Goal: Task Accomplishment & Management: Complete application form

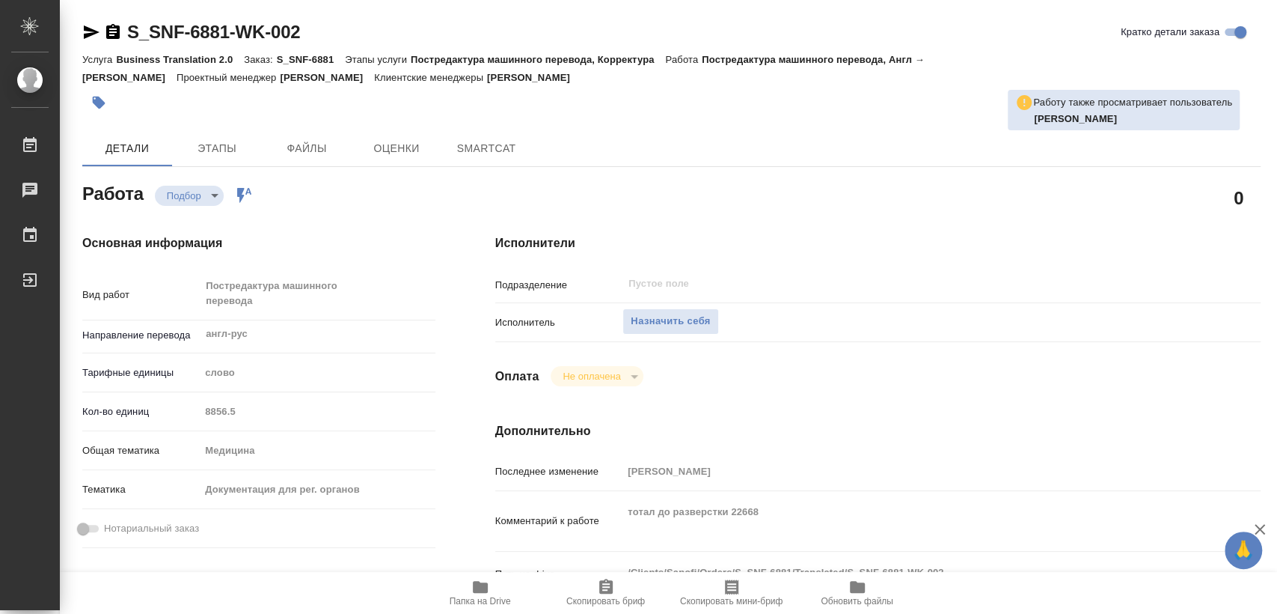
type textarea "x"
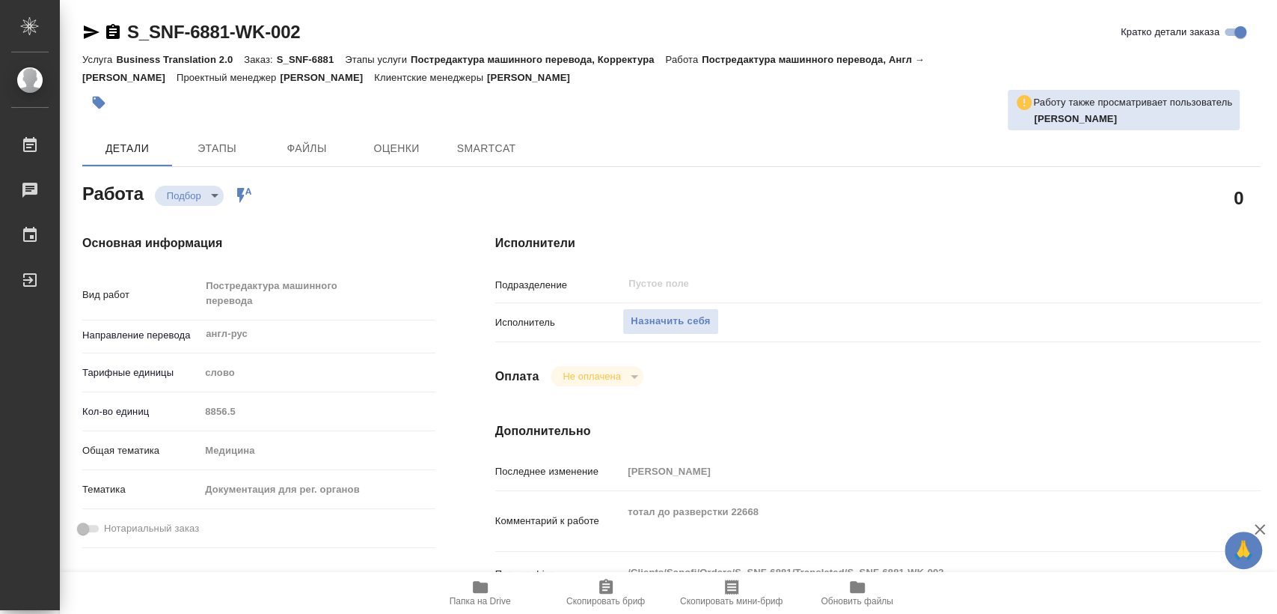
type textarea "x"
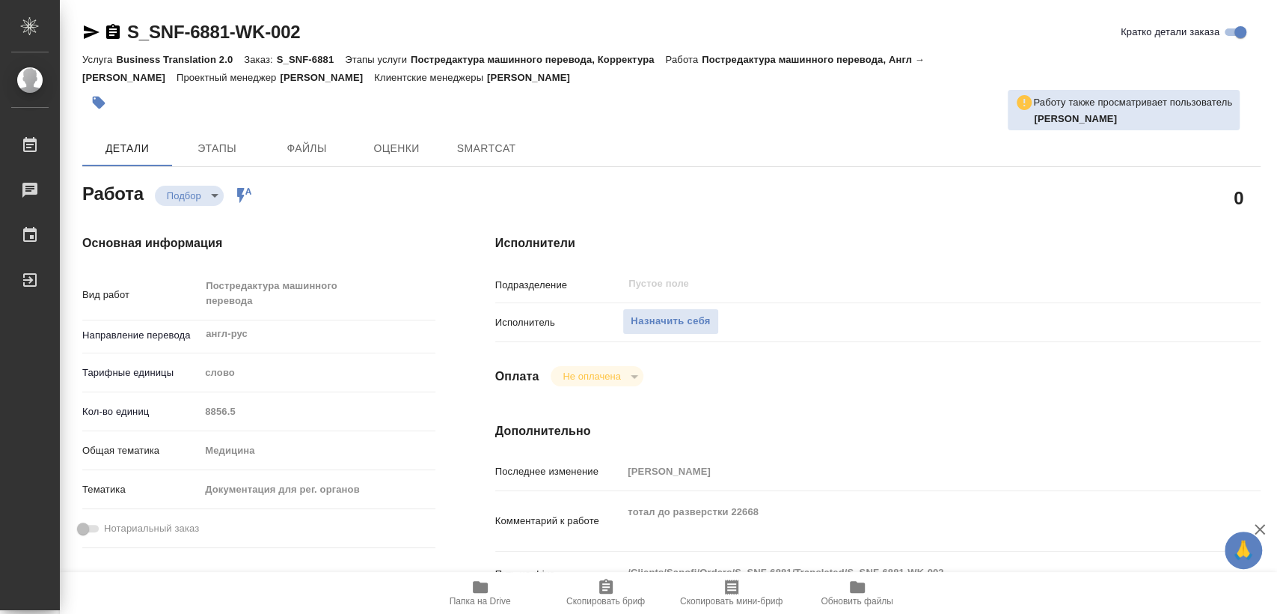
type textarea "x"
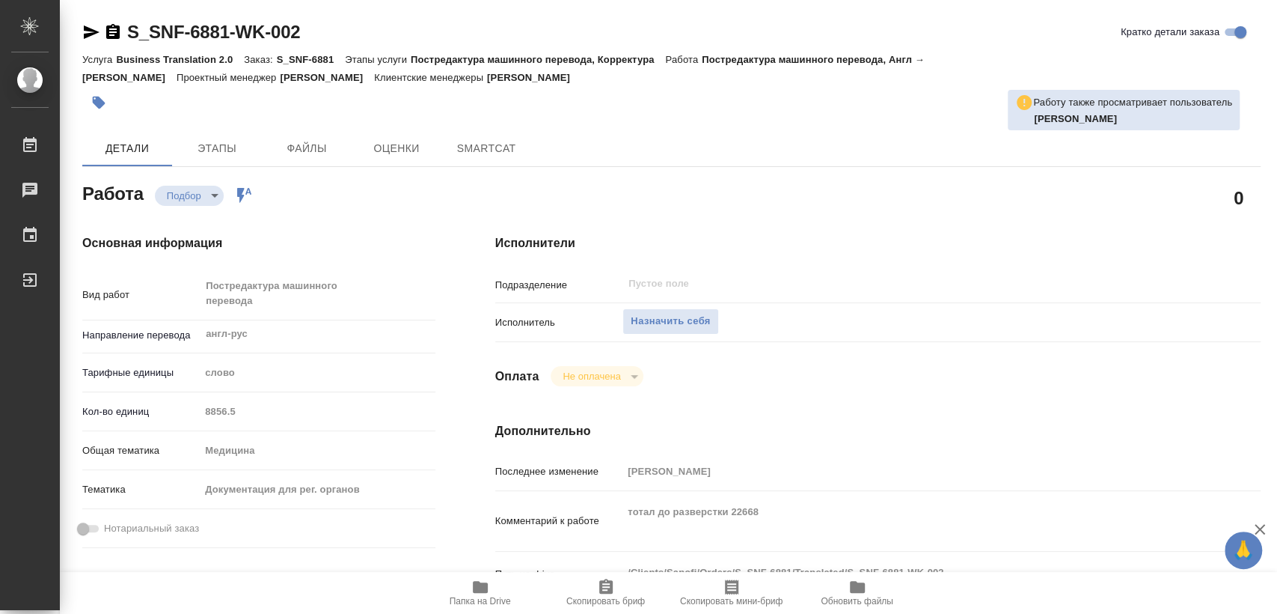
type textarea "x"
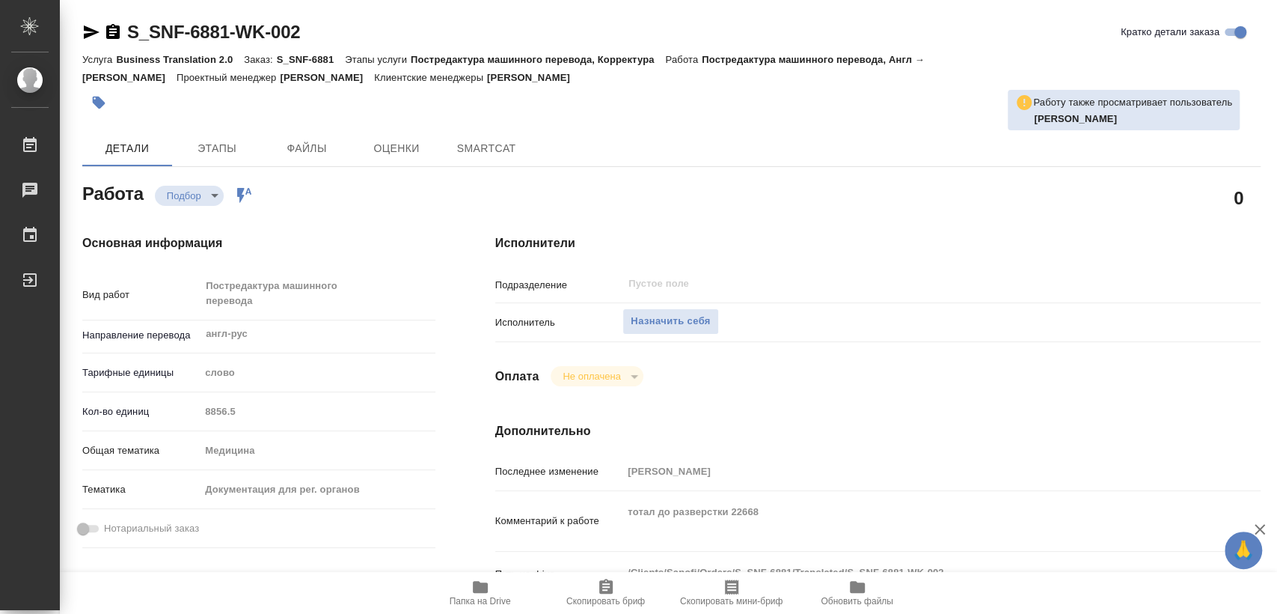
type textarea "x"
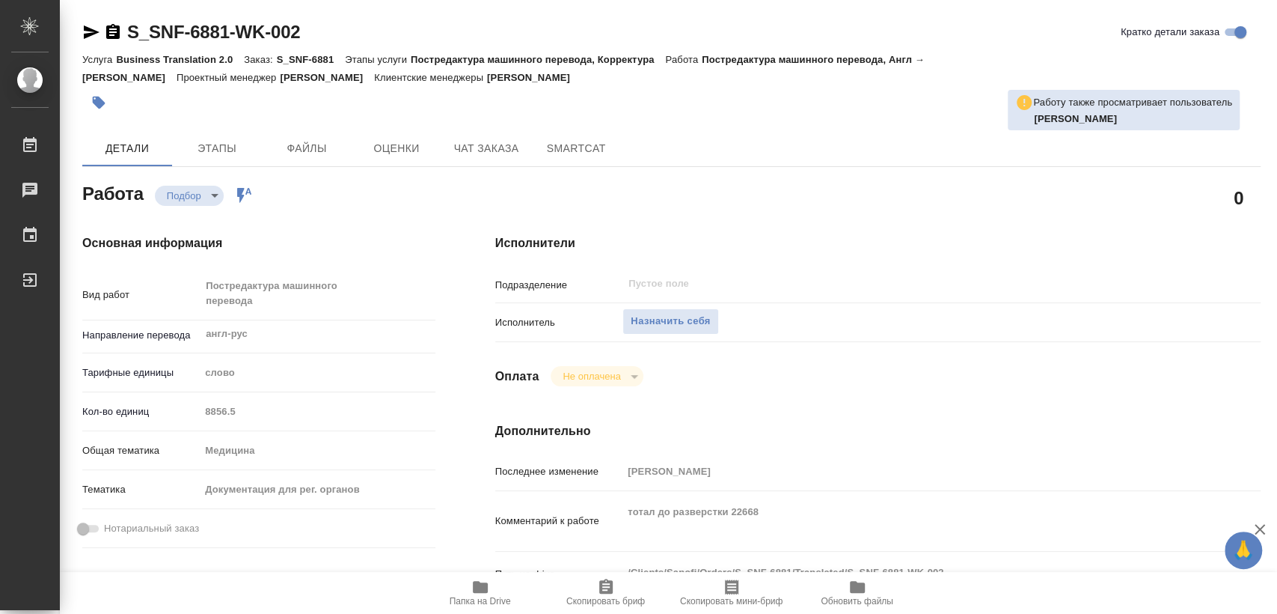
click at [462, 586] on span "Папка на Drive" at bounding box center [480, 592] width 108 height 28
type textarea "x"
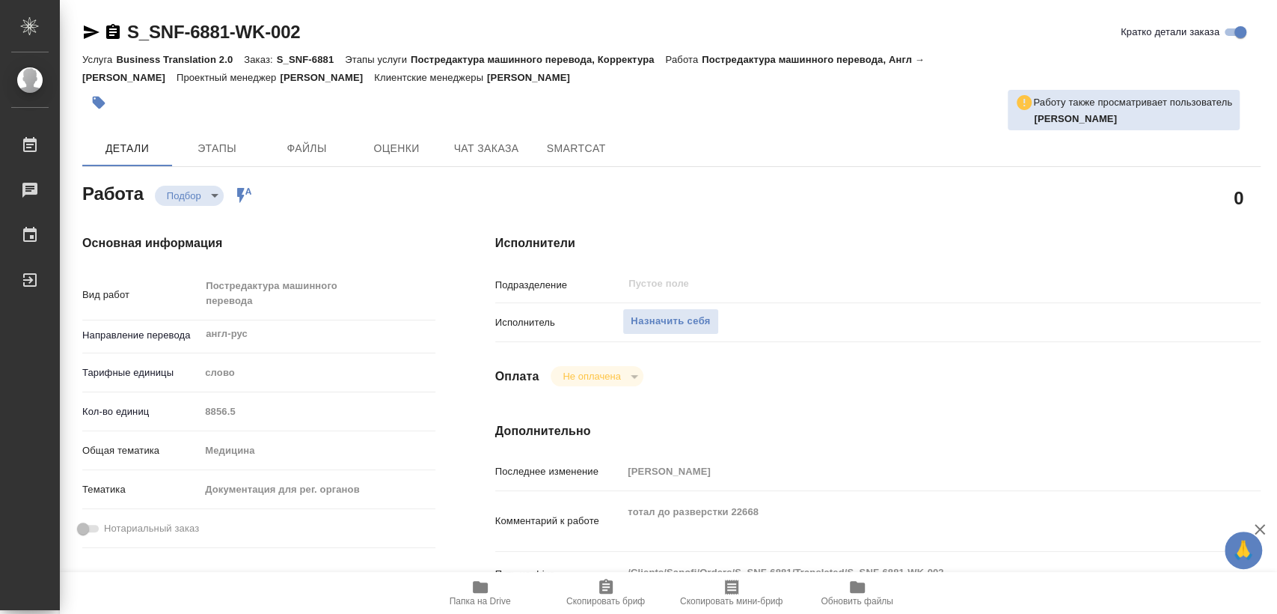
type textarea "x"
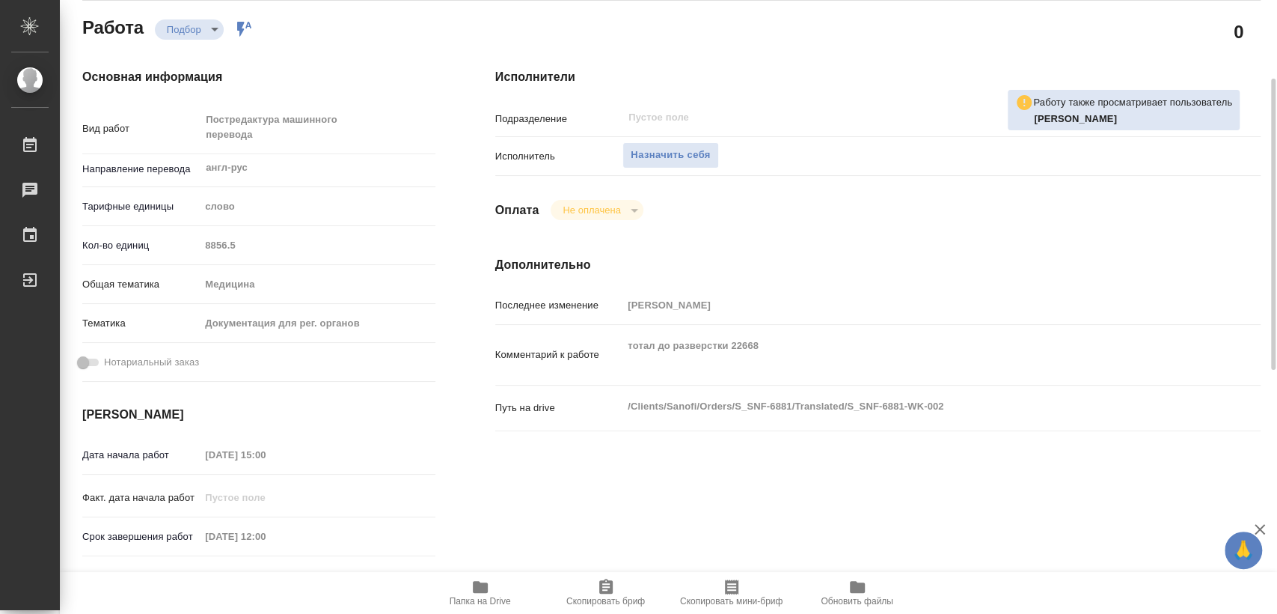
type textarea "x"
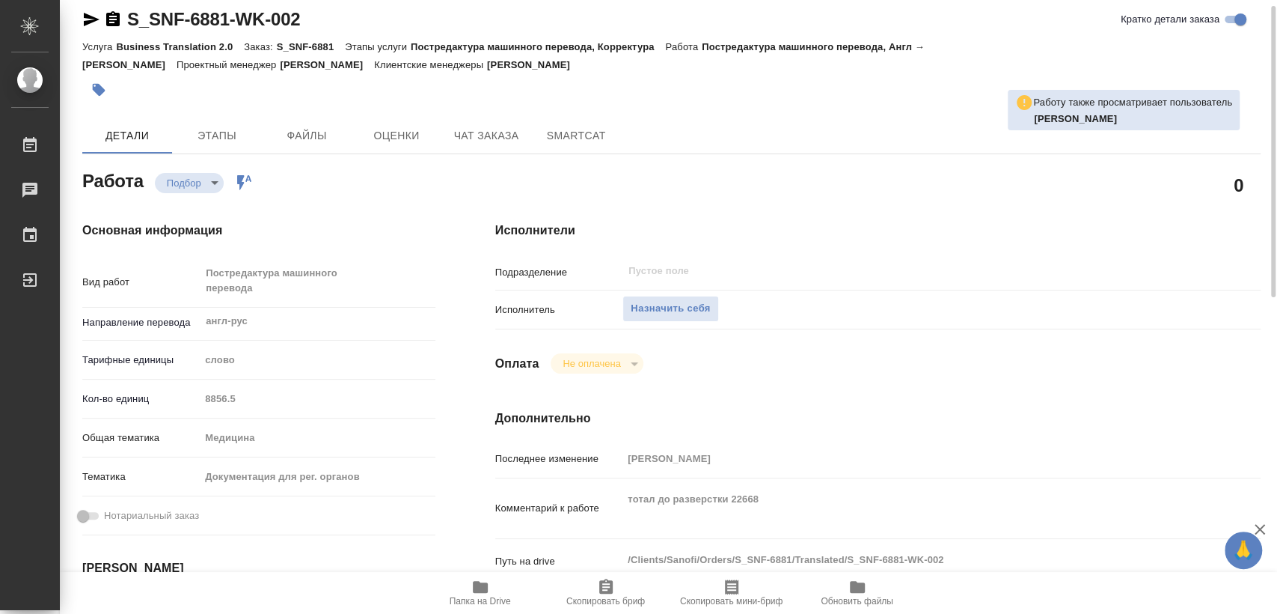
scroll to position [0, 0]
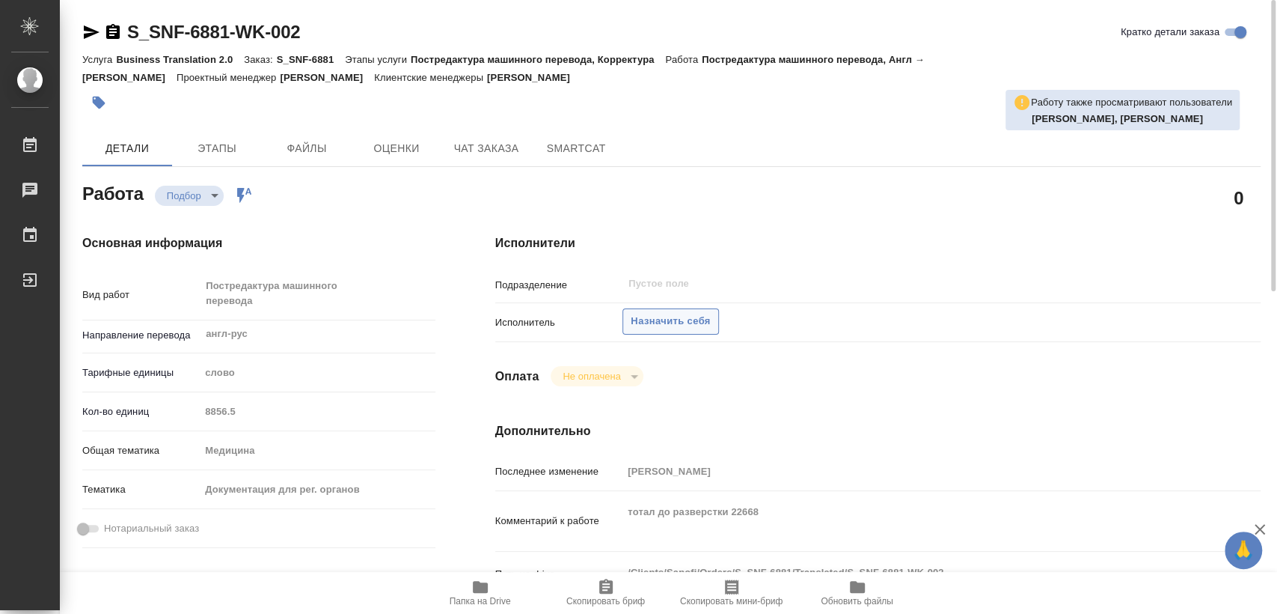
click at [683, 319] on span "Назначить себя" at bounding box center [670, 321] width 79 height 17
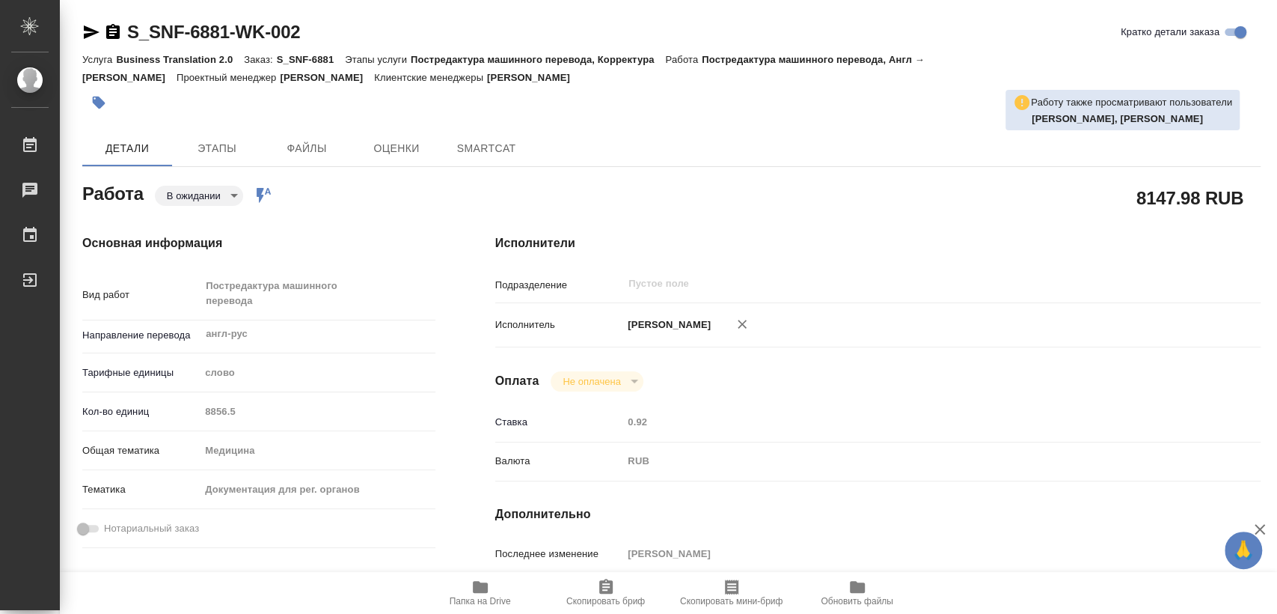
type textarea "x"
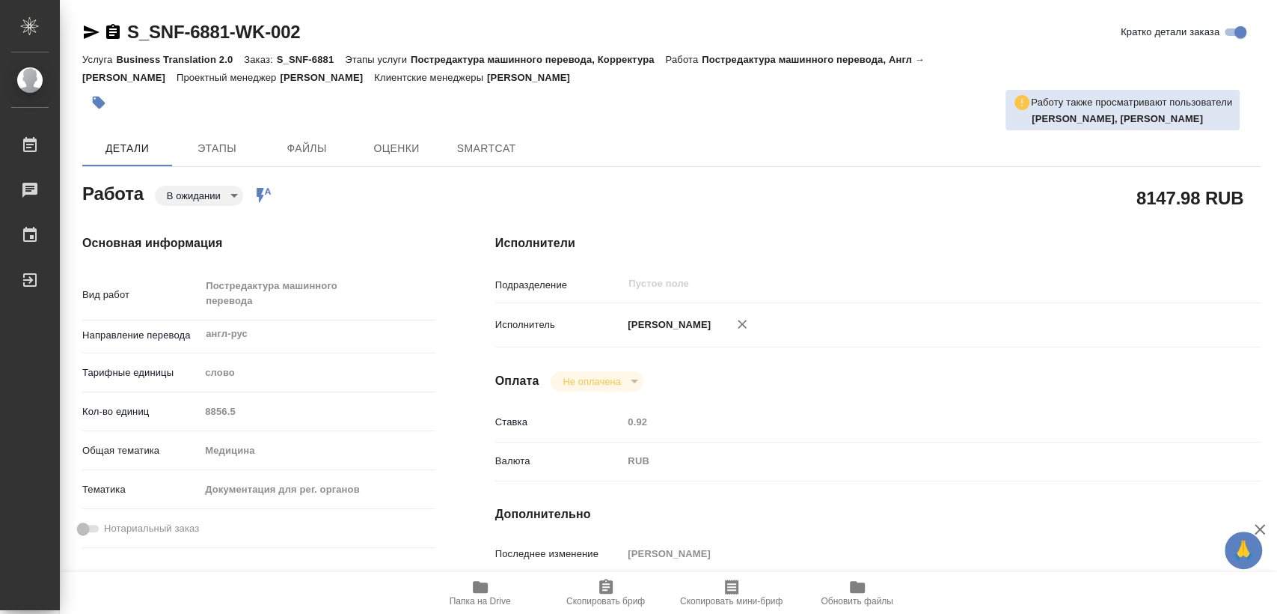
type textarea "x"
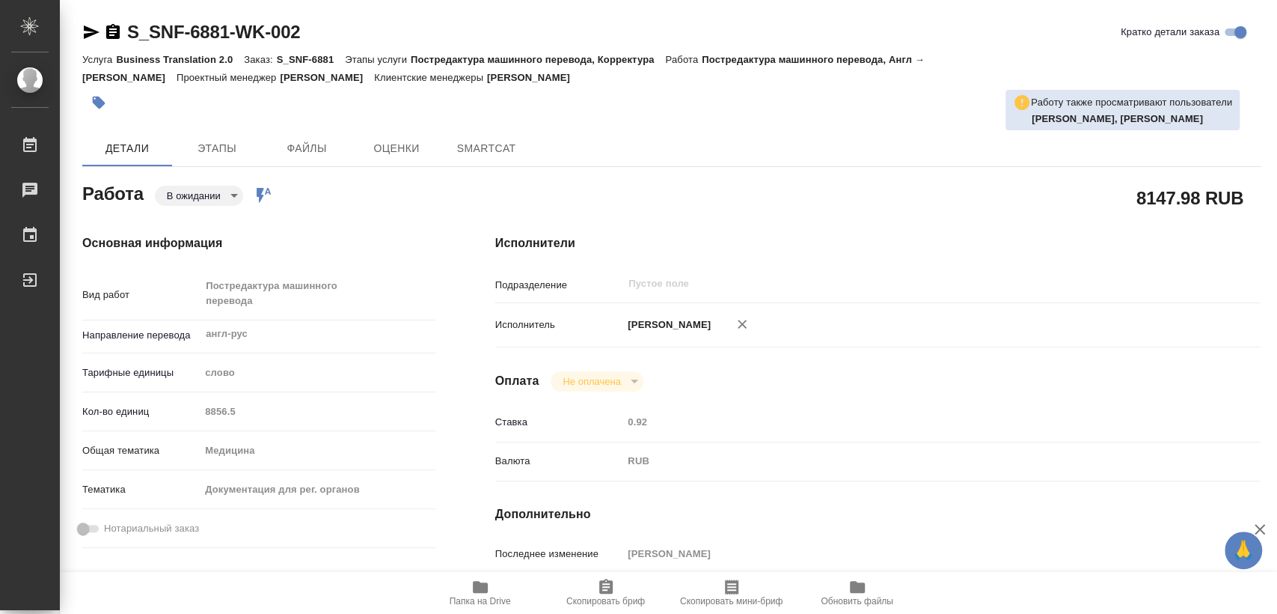
type textarea "x"
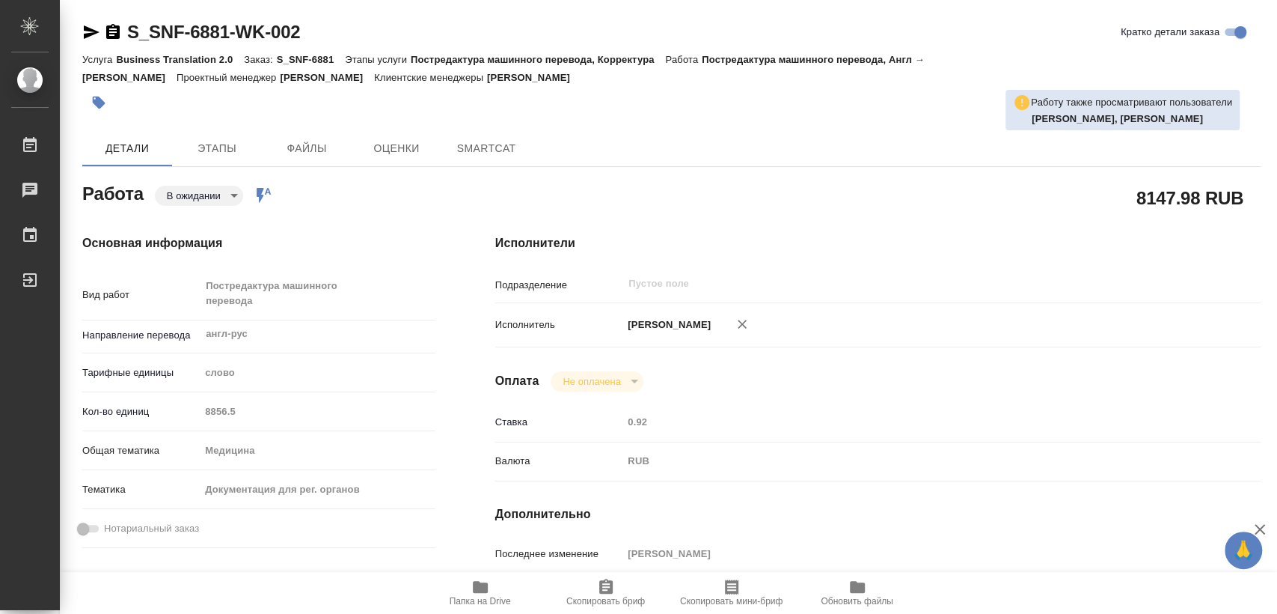
type textarea "x"
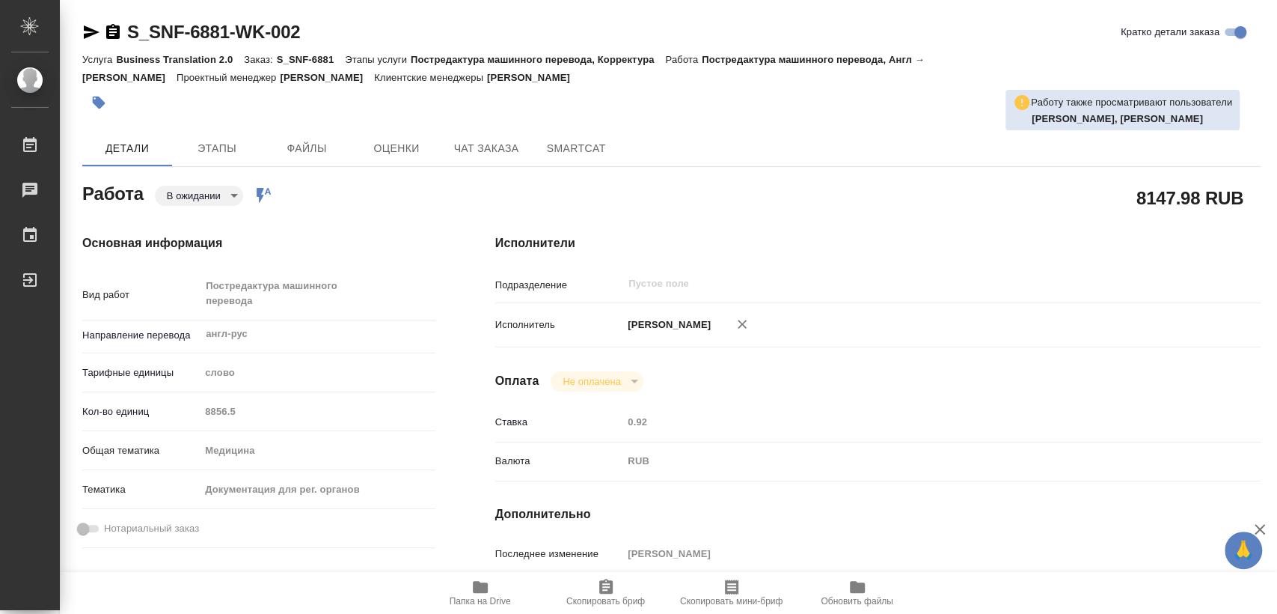
type textarea "x"
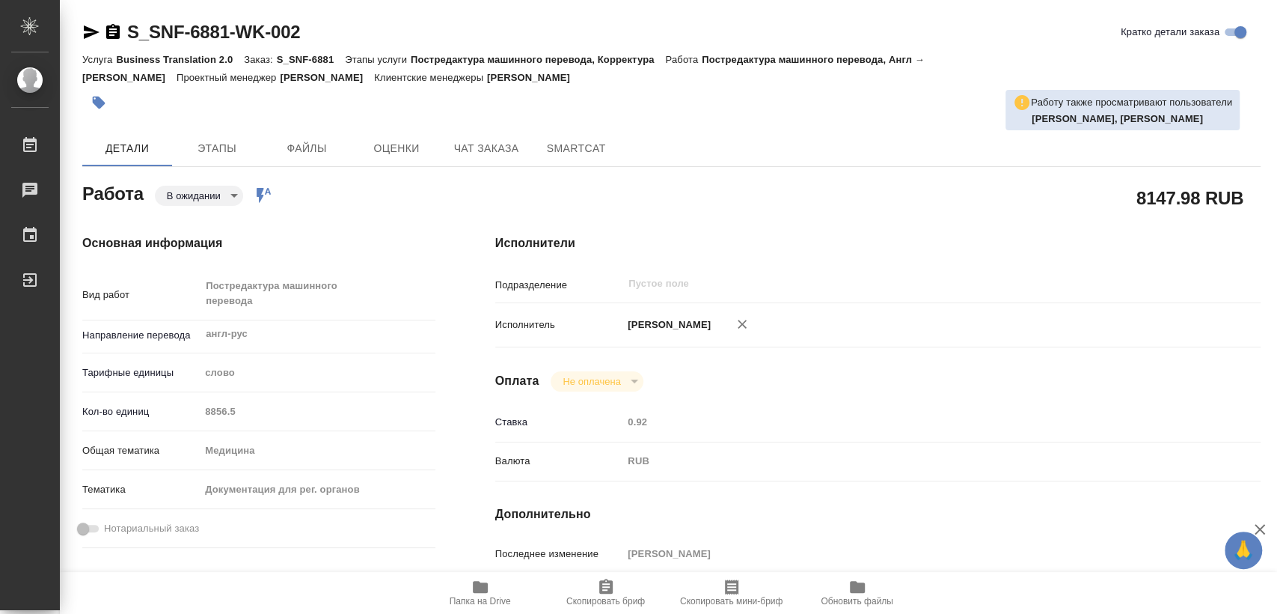
type textarea "x"
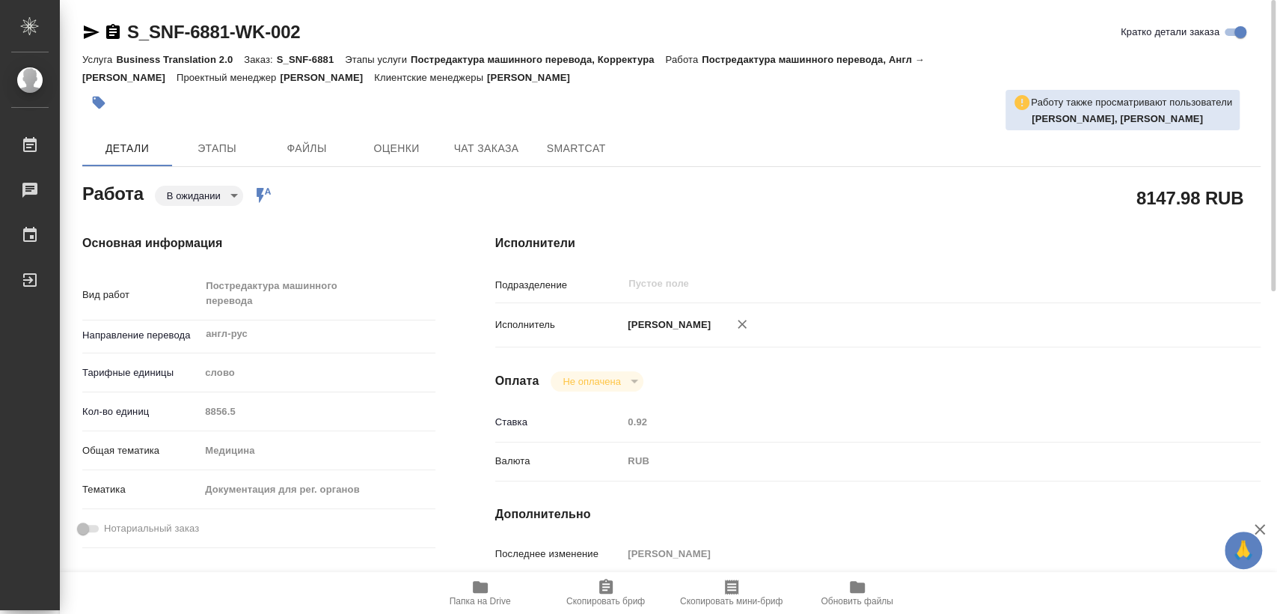
click at [112, 28] on icon "button" at bounding box center [112, 31] width 13 height 15
type textarea "x"
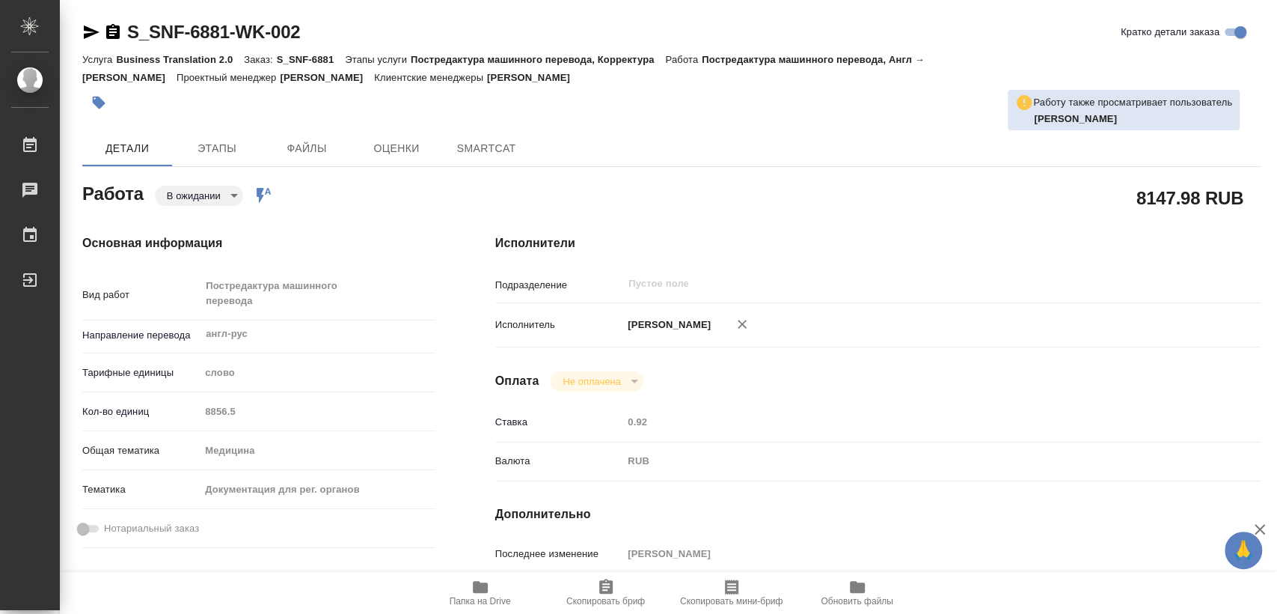
type textarea "x"
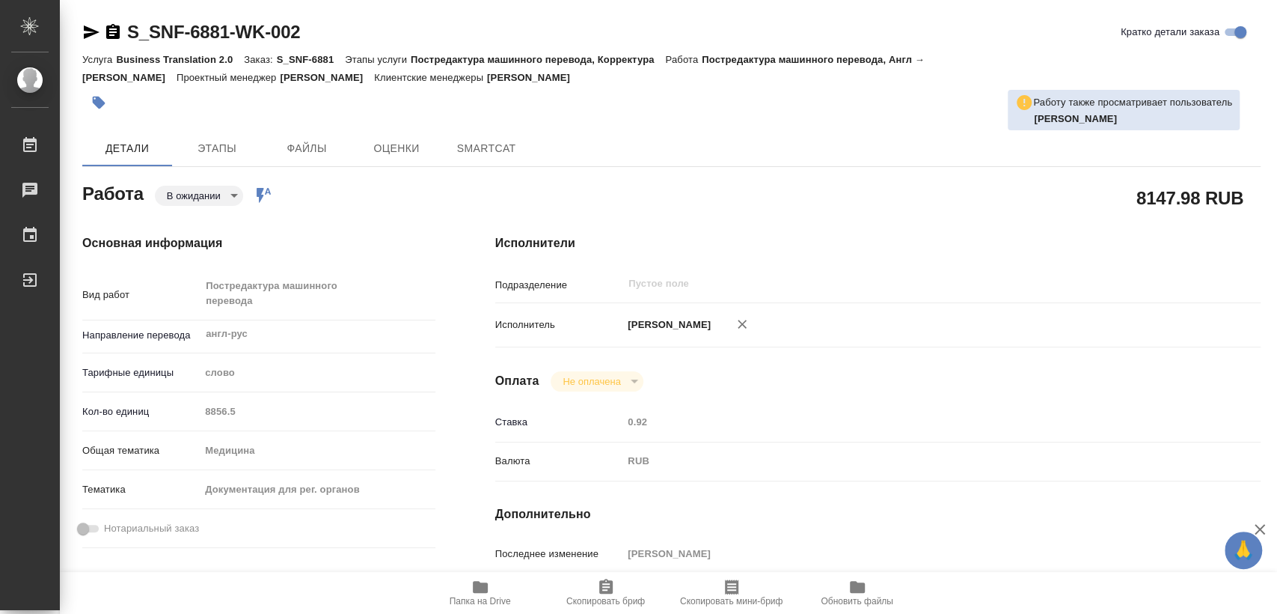
type textarea "x"
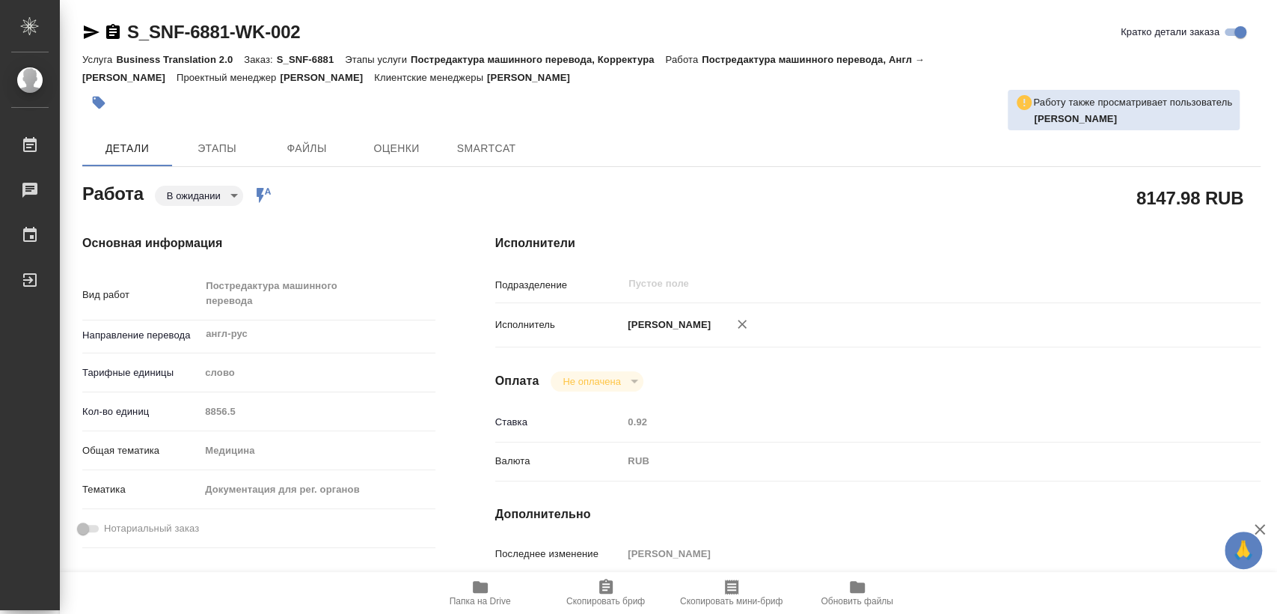
type textarea "x"
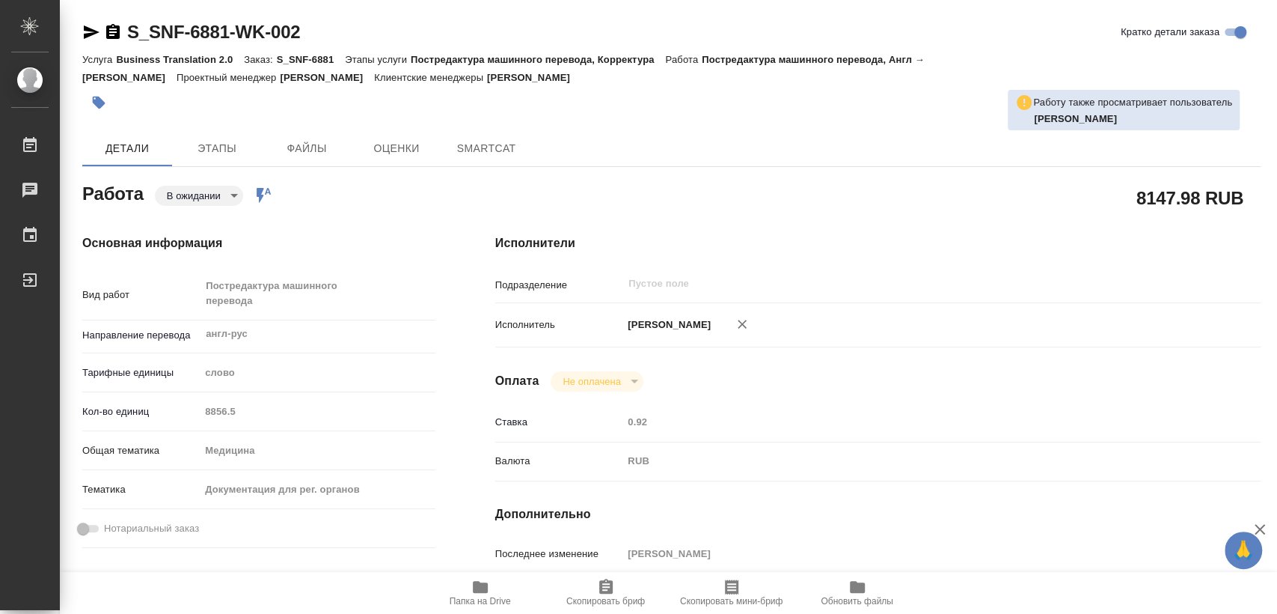
type textarea "x"
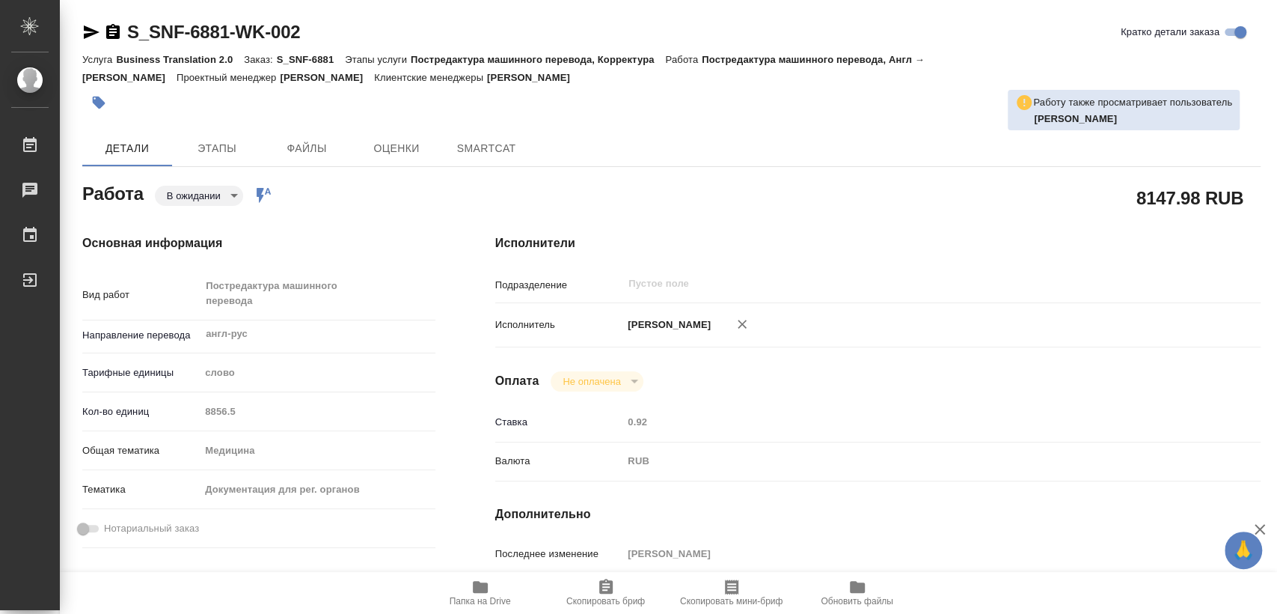
type textarea "x"
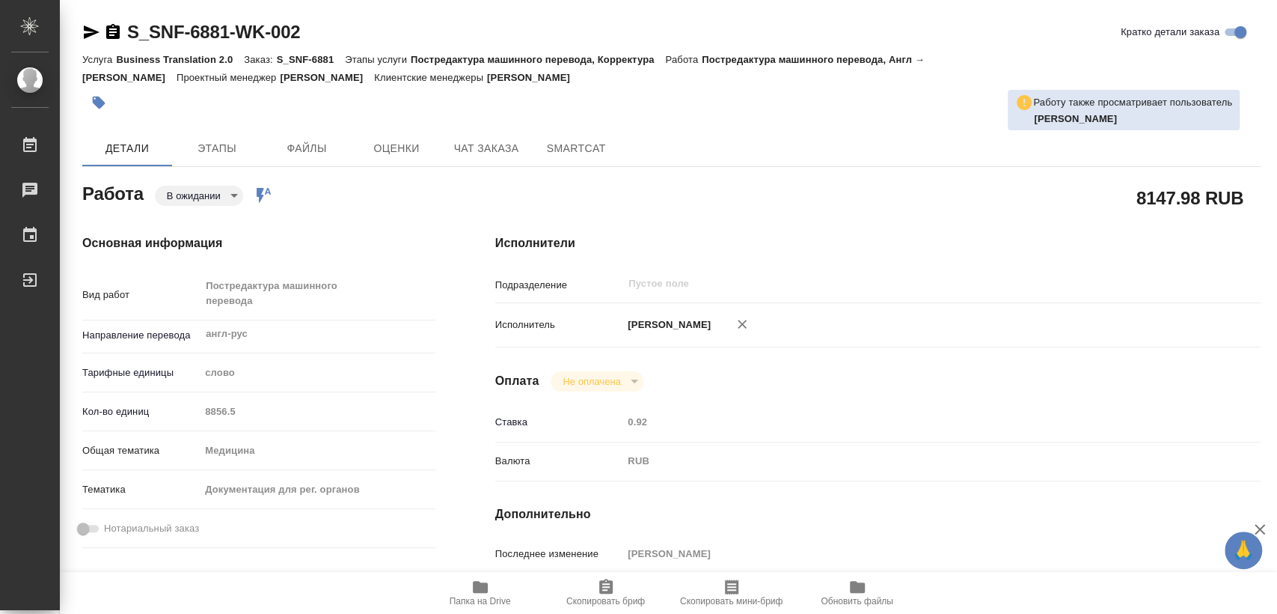
type textarea "x"
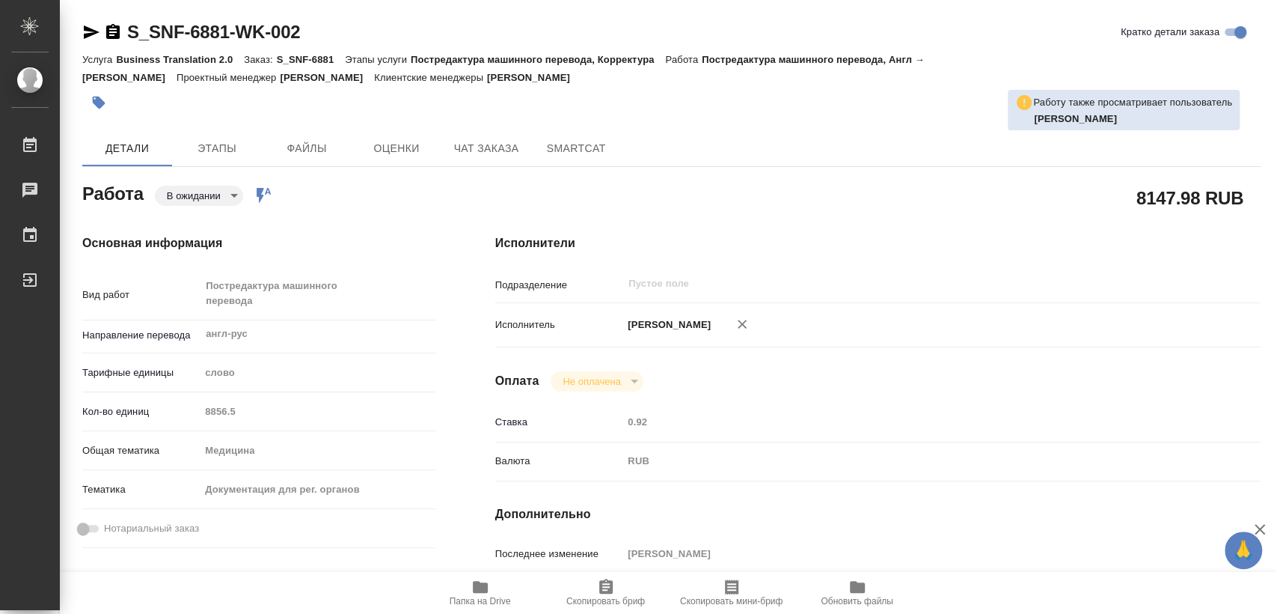
type textarea "x"
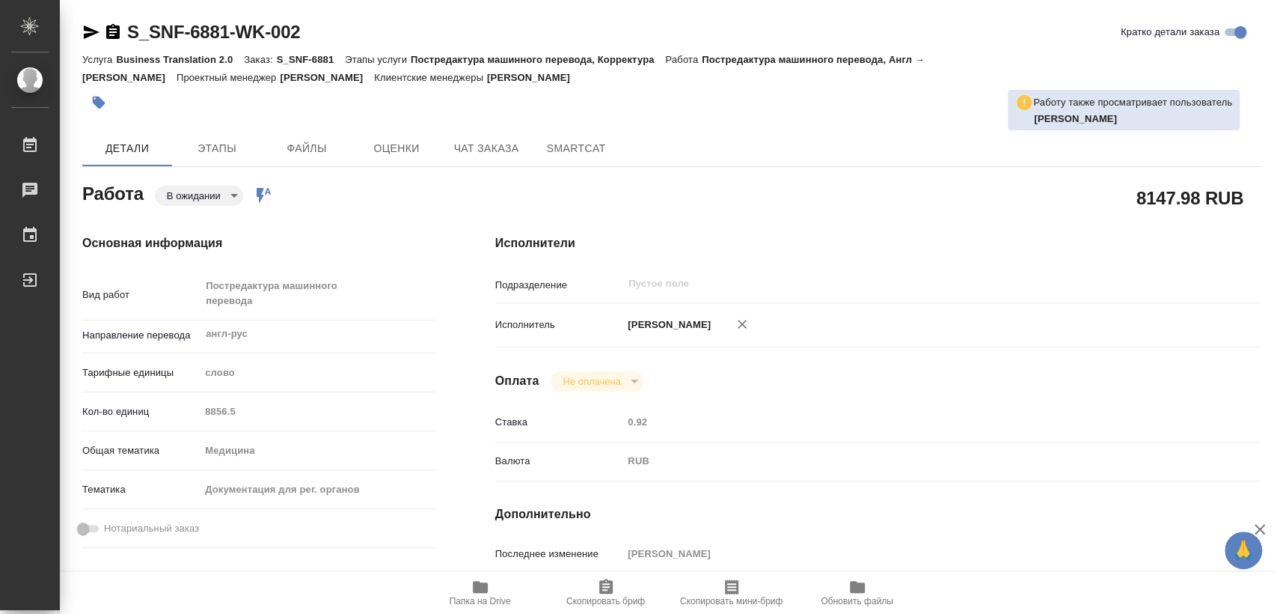
type textarea "x"
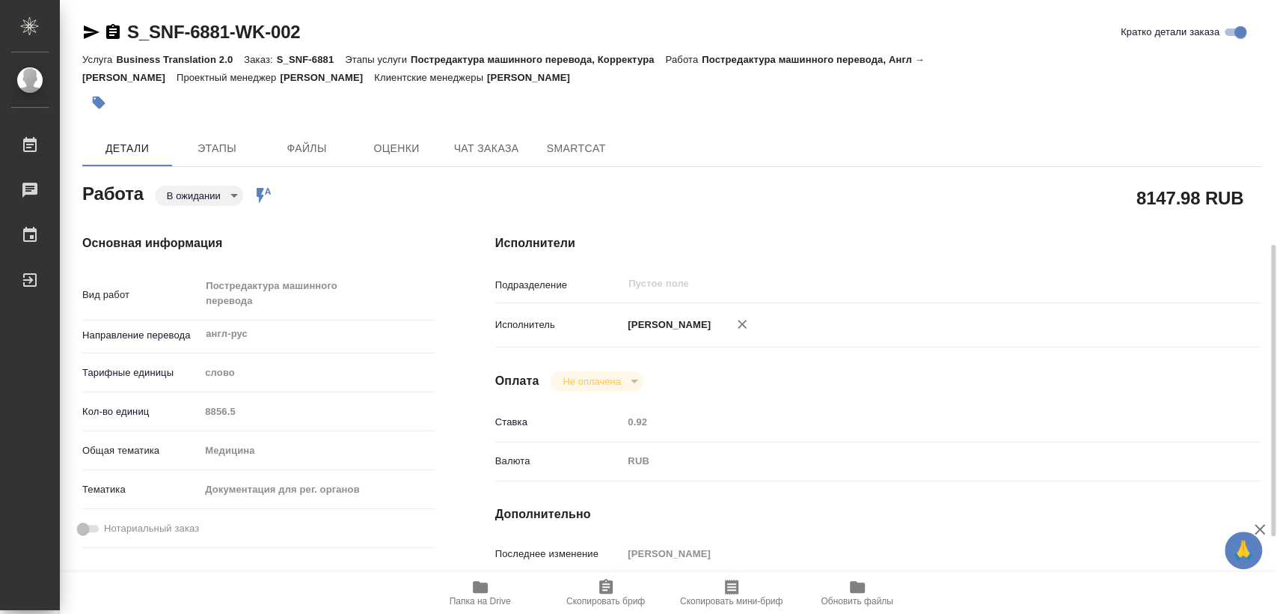
scroll to position [415, 0]
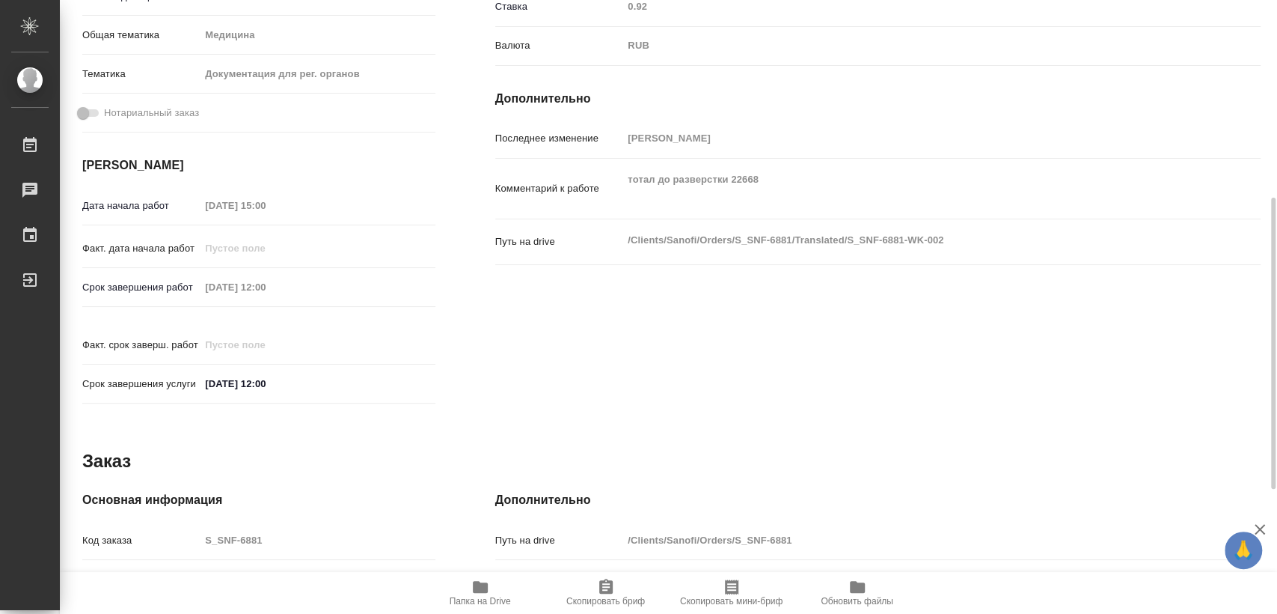
click at [187, 283] on div "Срок завершения работ 17.09.2025 12:00" at bounding box center [258, 287] width 353 height 26
